Goal: Transaction & Acquisition: Purchase product/service

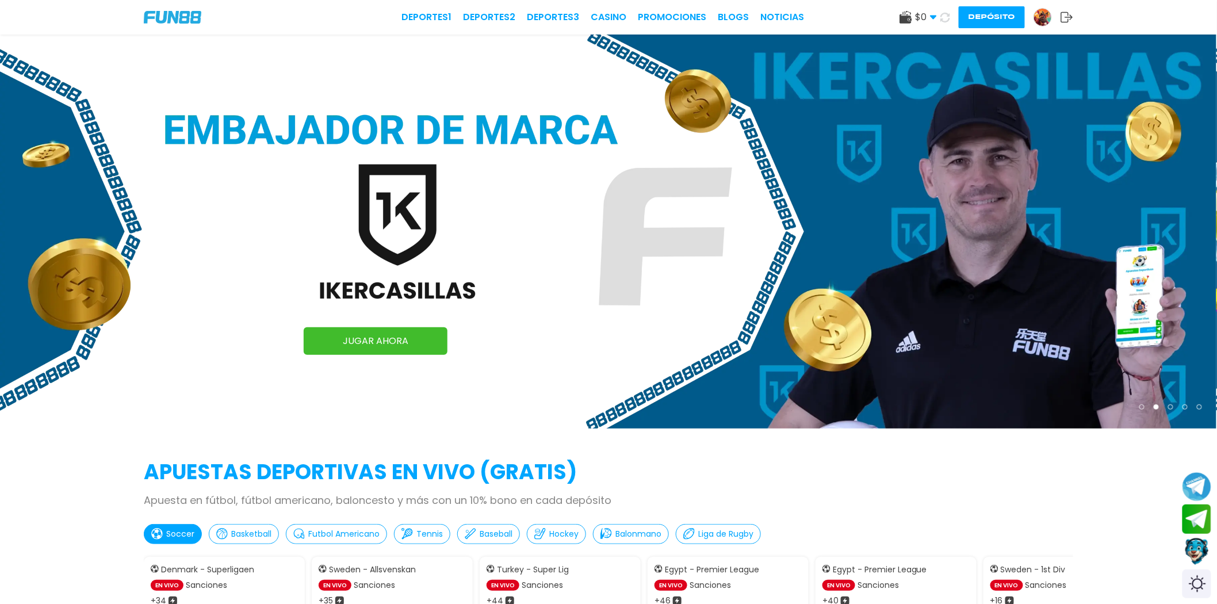
click at [984, 19] on button "Depósito" at bounding box center [992, 17] width 66 height 22
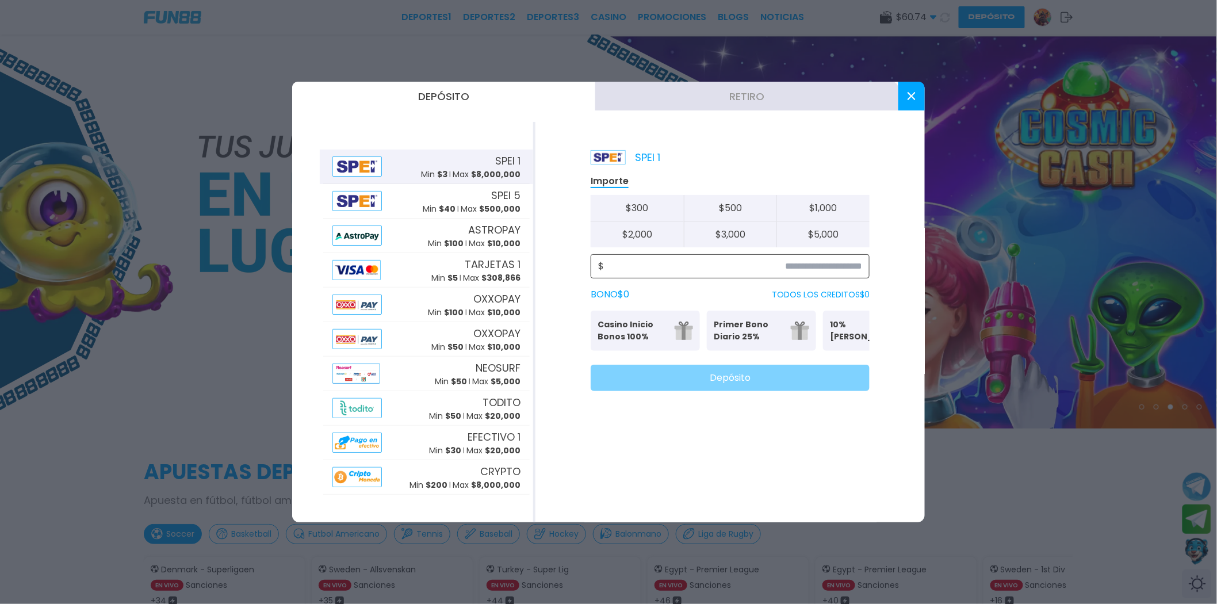
click at [738, 265] on input at bounding box center [733, 266] width 258 height 14
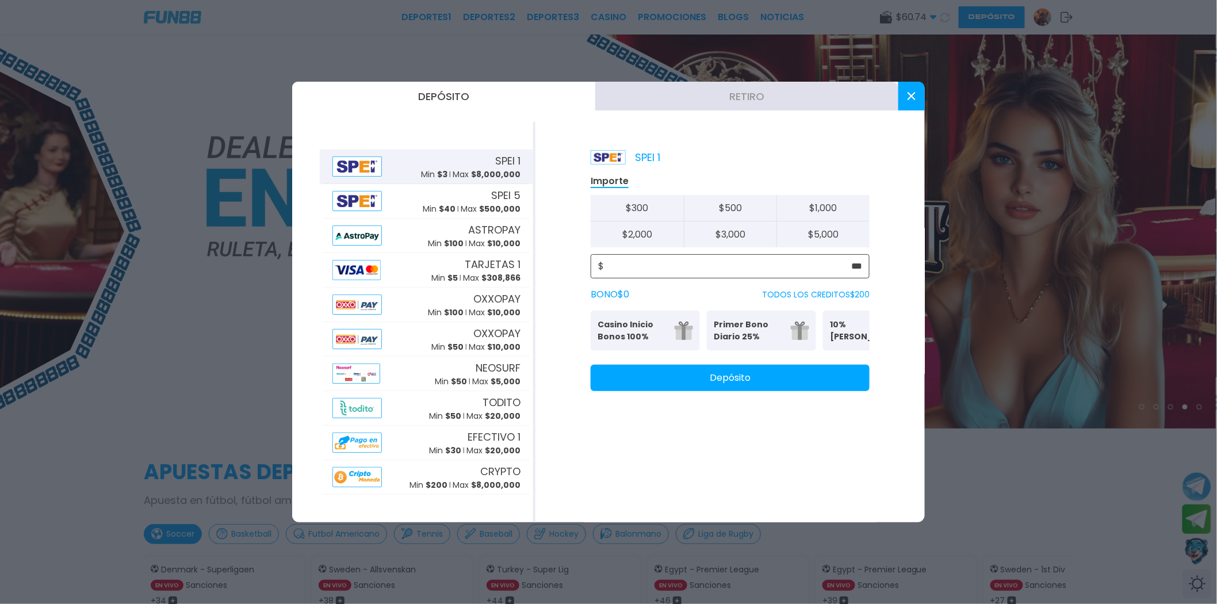
type input "***"
drag, startPoint x: 878, startPoint y: 285, endPoint x: 869, endPoint y: 291, distance: 10.9
click at [878, 284] on div "SPEI 1 Importe $ 300 $ 500 $ 1,000 $ 2,000 $ 3,000 $ 5,000 $ *** BONO $ 0 TODOS…" at bounding box center [730, 322] width 389 height 400
click at [917, 104] on button at bounding box center [912, 96] width 26 height 29
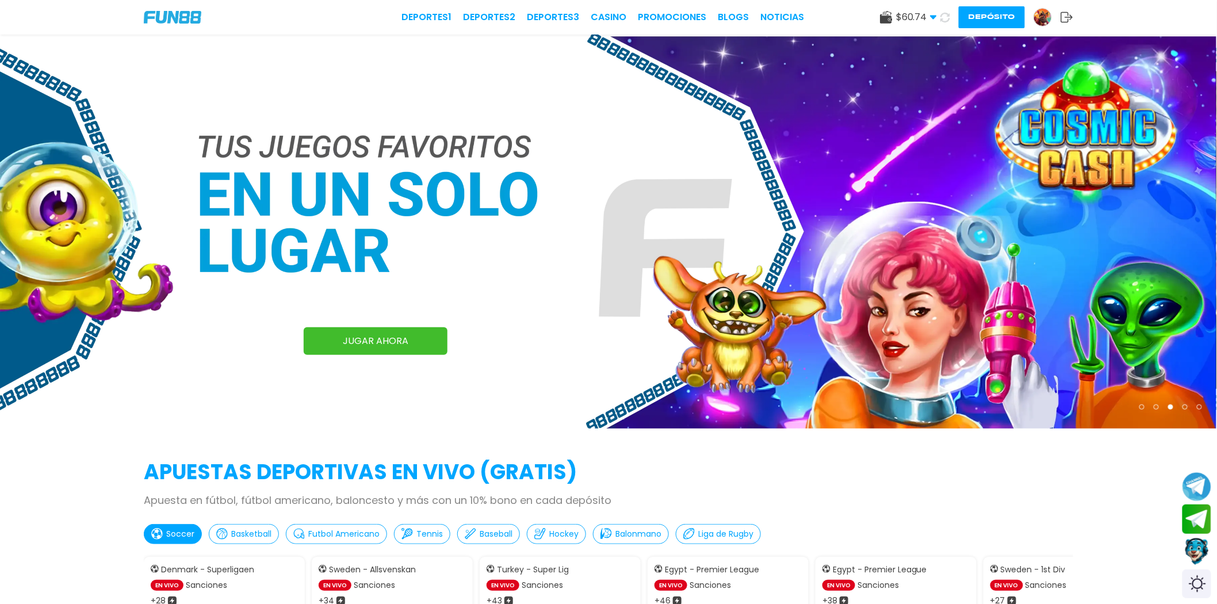
click at [973, 28] on button "Depósito" at bounding box center [992, 17] width 66 height 22
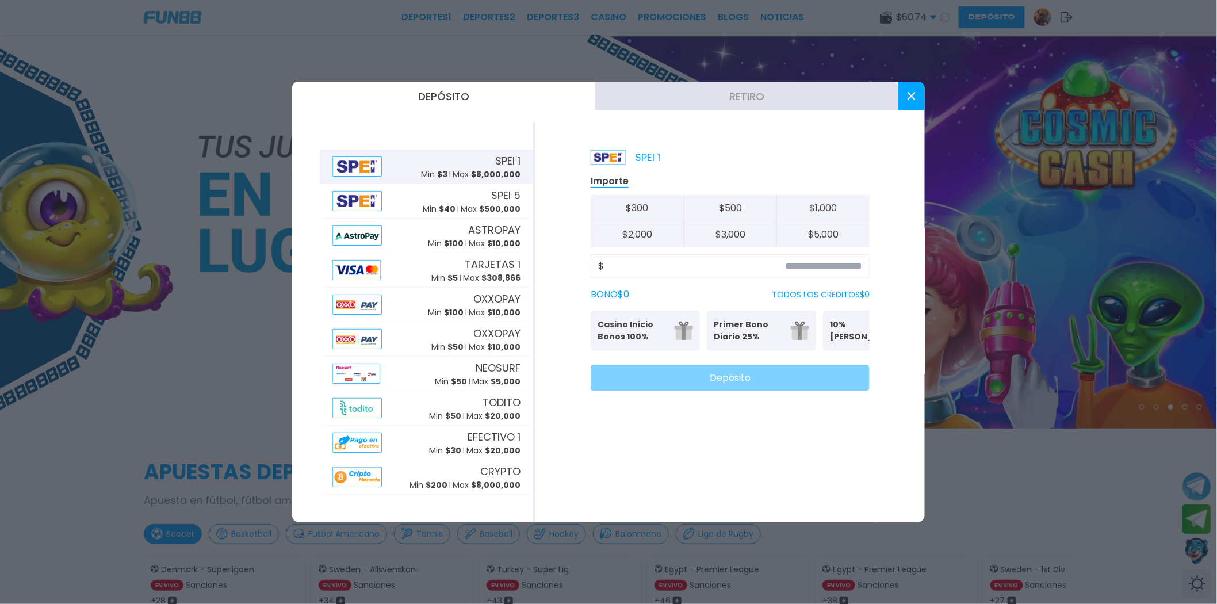
click at [916, 100] on button at bounding box center [912, 96] width 26 height 29
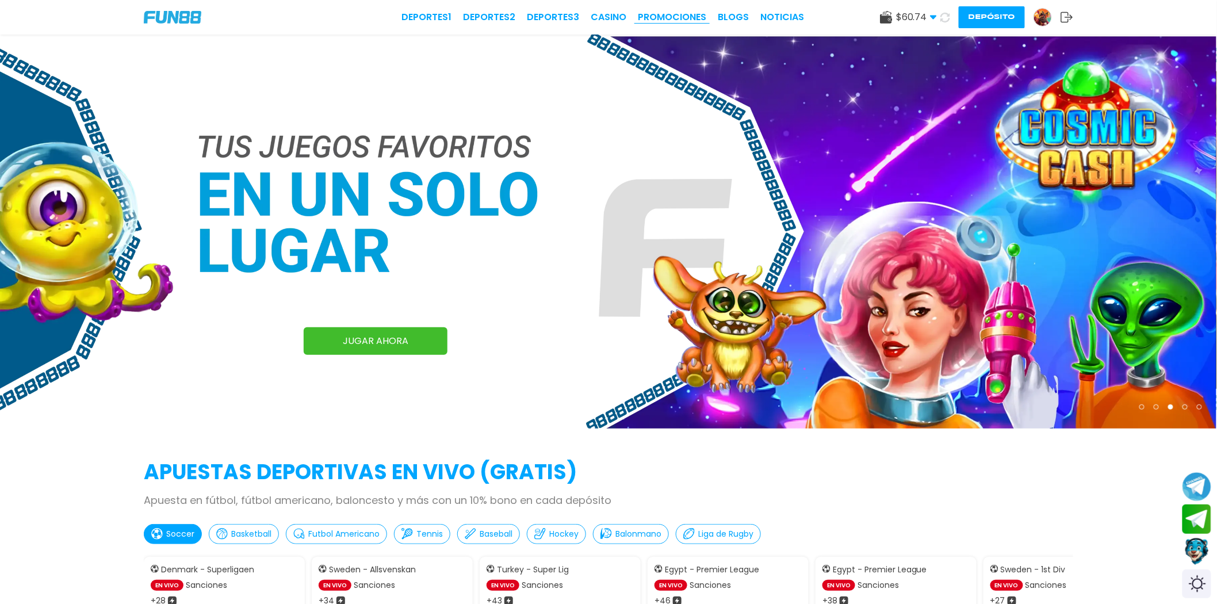
click at [665, 18] on link "Promociones" at bounding box center [672, 17] width 68 height 14
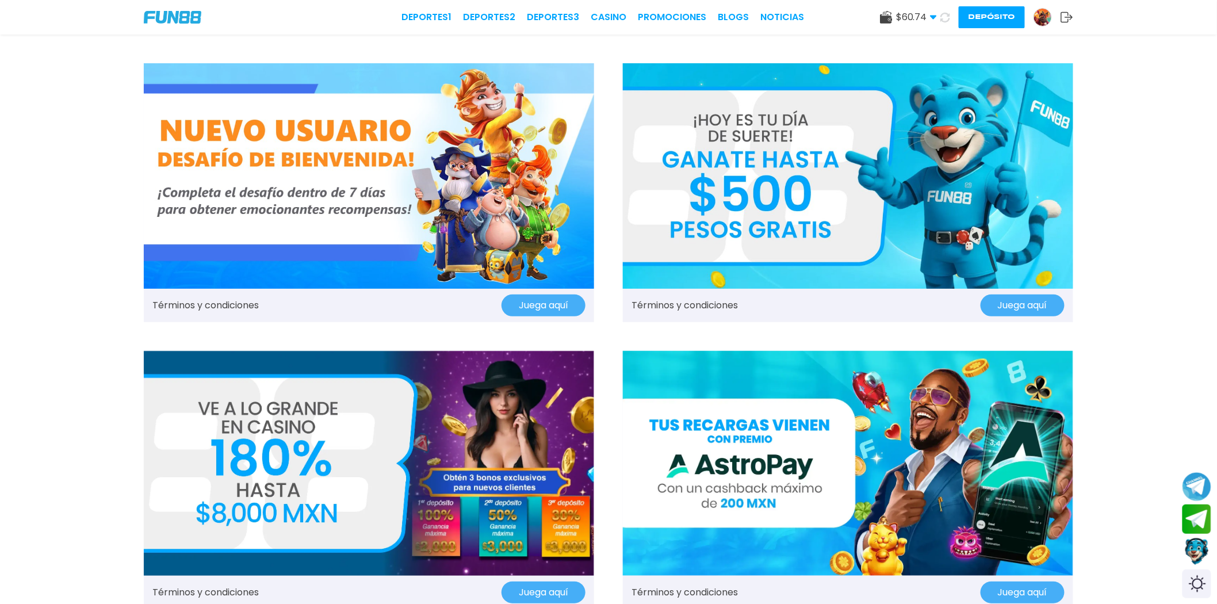
click at [423, 262] on img at bounding box center [369, 176] width 450 height 226
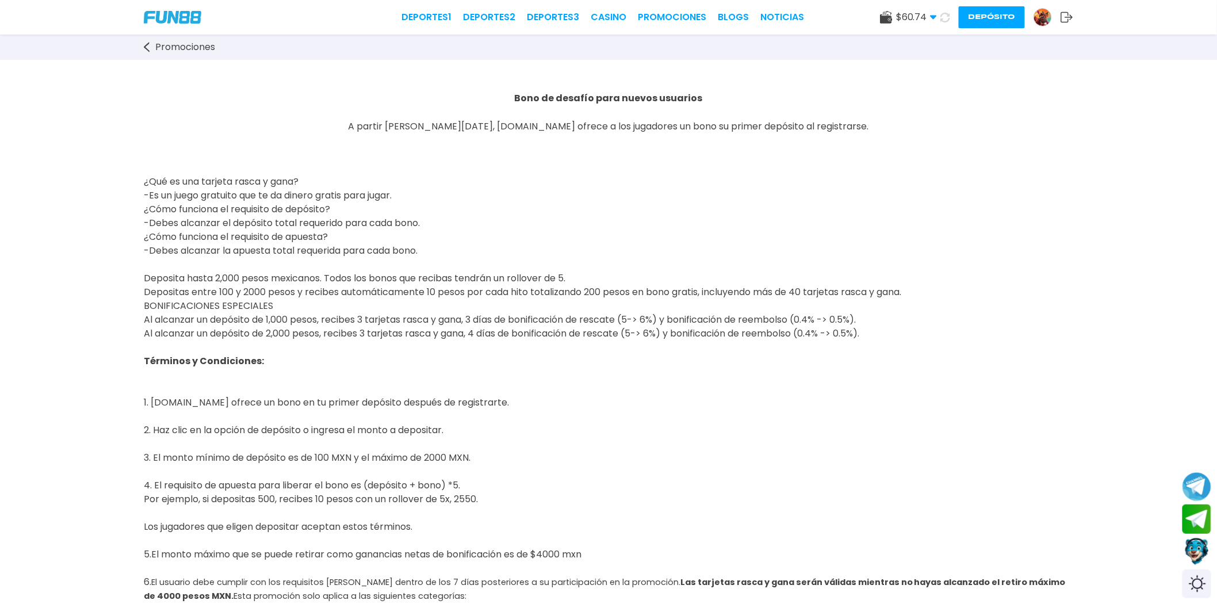
drag, startPoint x: 146, startPoint y: 318, endPoint x: 905, endPoint y: 327, distance: 758.9
click at [905, 327] on p "¿Qué es una tarjeta rasca y gana? -Es un juego gratuito que te da dinero gratis…" at bounding box center [609, 236] width 930 height 207
click at [878, 418] on p "Términos y Condiciones: 1. [DOMAIN_NAME] ofrece un bono en tu primer depósito d…" at bounding box center [609, 388] width 930 height 69
click at [174, 318] on span "Deposita hasta 2,000 pesos mexicanos. Todos los bonos que recibas tendrán un ro…" at bounding box center [523, 306] width 758 height 68
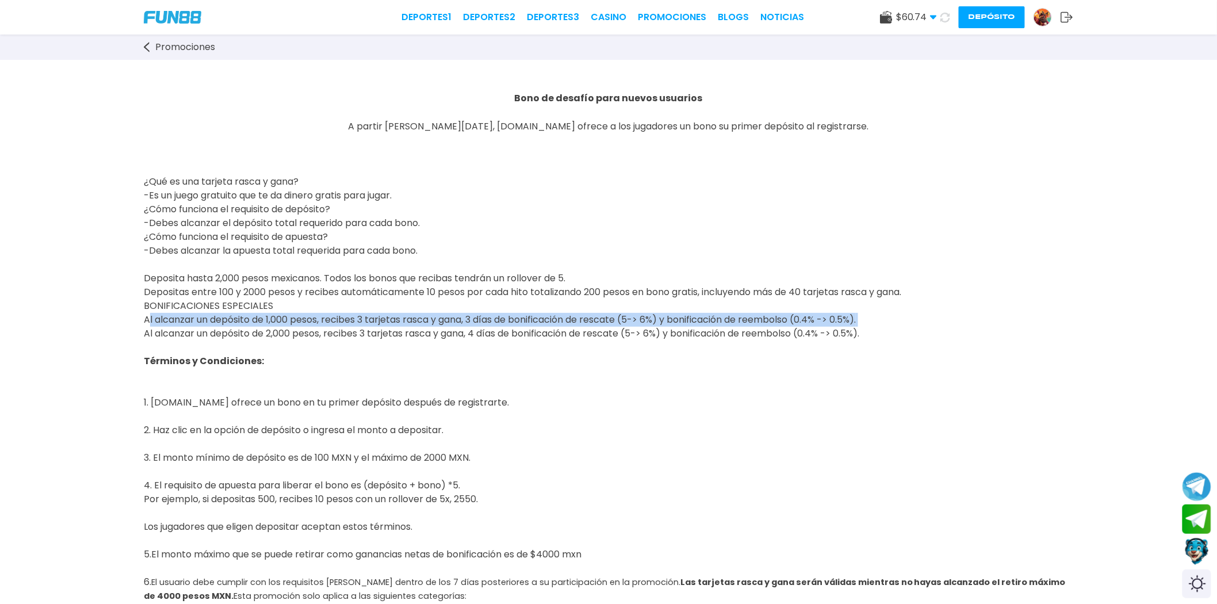
click at [174, 318] on span "Deposita hasta 2,000 pesos mexicanos. Todos los bonos que recibas tendrán un ro…" at bounding box center [523, 306] width 758 height 68
copy span "Al alcanzar un depósito de 1,000 pesos, recibes 3 tarjetas rasca y gana, 3 días…"
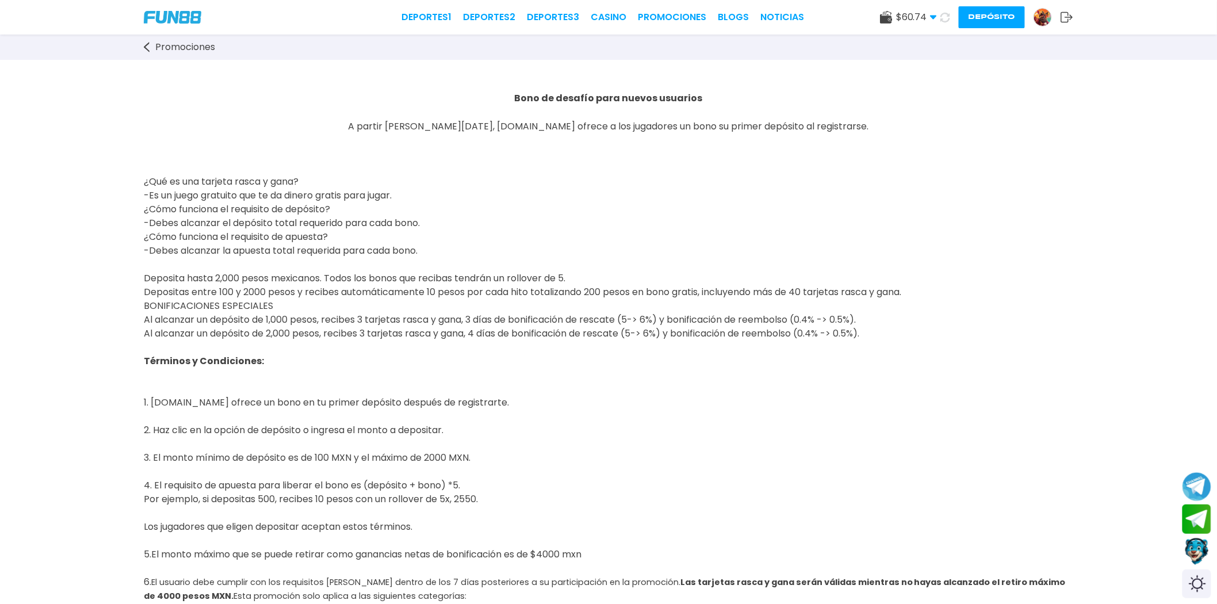
click at [653, 274] on p "¿Qué es una tarjeta rasca y gana? -Es un juego gratuito que te da dinero gratis…" at bounding box center [609, 236] width 930 height 207
click at [657, 292] on span "Deposita hasta 2,000 pesos mexicanos. Todos los bonos que recibas tendrán un ro…" at bounding box center [523, 306] width 758 height 68
